Goal: Task Accomplishment & Management: Use online tool/utility

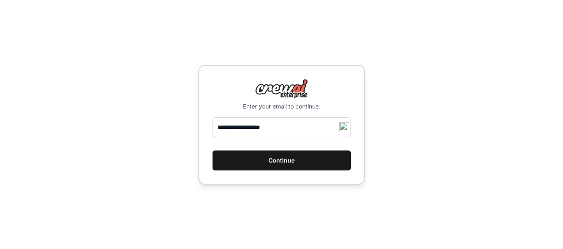
click at [281, 159] on button "Continue" at bounding box center [281, 161] width 138 height 20
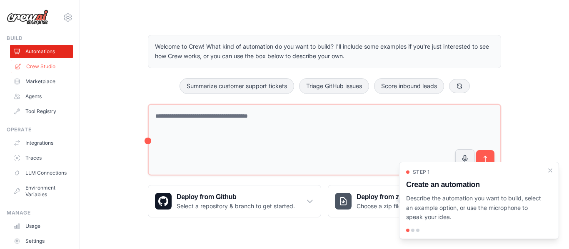
click at [46, 66] on link "Crew Studio" at bounding box center [42, 66] width 63 height 13
click at [31, 97] on link "Agents" at bounding box center [42, 96] width 63 height 13
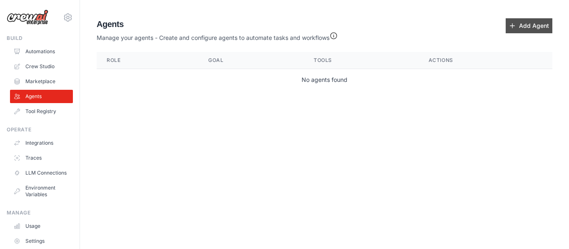
click at [525, 23] on link "Add Agent" at bounding box center [529, 25] width 47 height 15
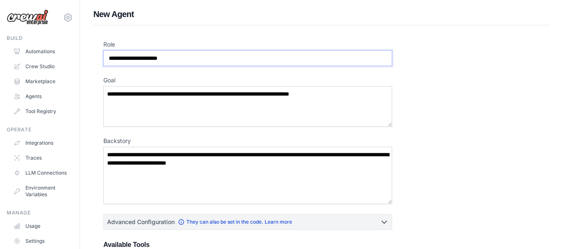
click at [237, 56] on input "Role" at bounding box center [247, 58] width 289 height 16
click at [154, 105] on textarea "Goal" at bounding box center [247, 106] width 289 height 41
click at [164, 173] on textarea "Backstory" at bounding box center [247, 175] width 289 height 57
click at [45, 65] on link "Crew Studio" at bounding box center [42, 66] width 63 height 13
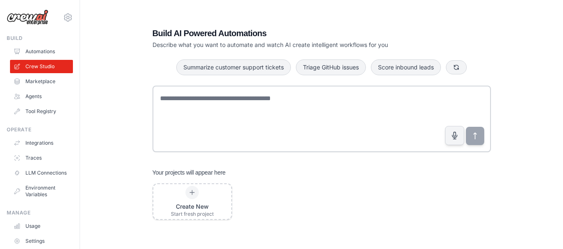
scroll to position [17, 0]
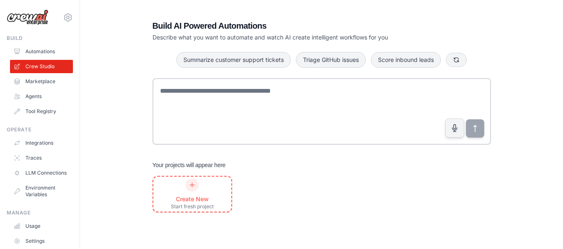
click at [194, 195] on div "Create New Start fresh project" at bounding box center [192, 195] width 43 height 32
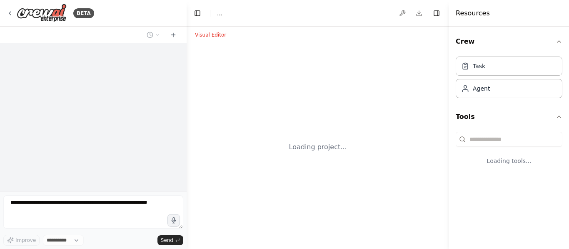
select select "****"
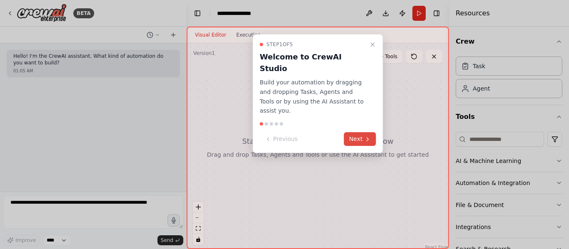
click at [359, 132] on button "Next" at bounding box center [360, 139] width 32 height 14
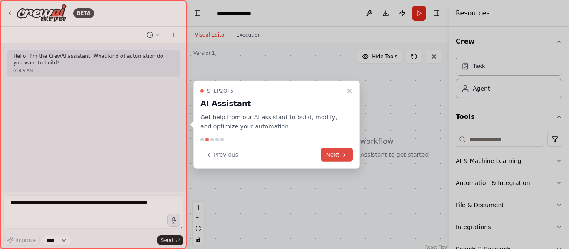
click at [339, 152] on button "Next" at bounding box center [337, 155] width 32 height 14
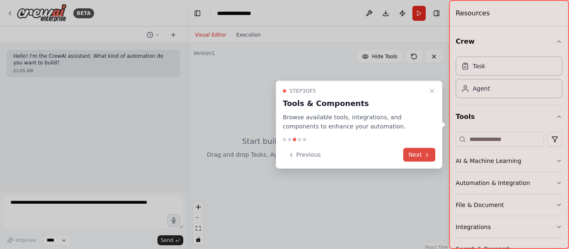
click at [410, 154] on button "Next" at bounding box center [419, 155] width 32 height 14
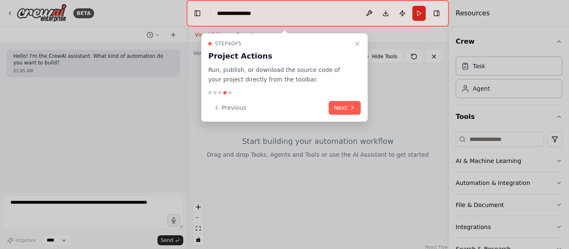
click at [339, 100] on div "Step 4 of 5 Project Actions Run, publish, or download the source code of your p…" at bounding box center [284, 77] width 167 height 89
click at [341, 108] on button "Next" at bounding box center [345, 108] width 32 height 14
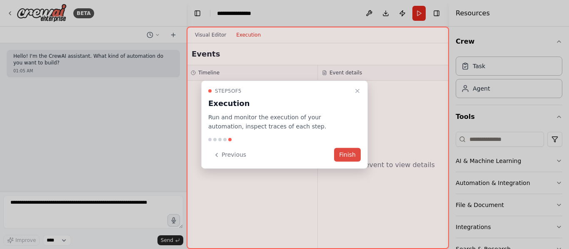
click at [344, 154] on button "Finish" at bounding box center [347, 155] width 27 height 14
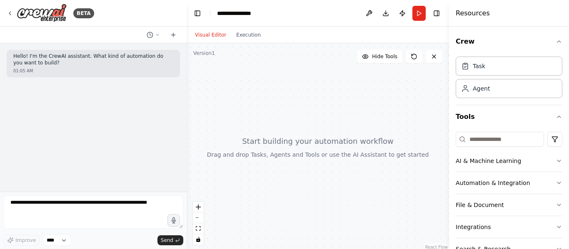
click at [44, 59] on p "Hello! I'm the CrewAI assistant. What kind of automation do you want to build?" at bounding box center [93, 59] width 160 height 13
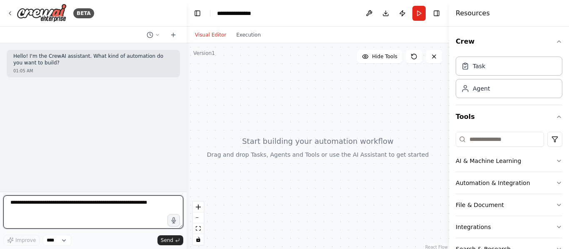
click at [24, 204] on textarea at bounding box center [93, 212] width 180 height 33
drag, startPoint x: 155, startPoint y: 204, endPoint x: 0, endPoint y: 159, distance: 161.6
click at [0, 159] on div "BETA Hello! I'm the CrewAI assistant. What kind of automation do you want to bu…" at bounding box center [93, 124] width 187 height 249
type textarea "**********"
